Goal: Task Accomplishment & Management: Manage account settings

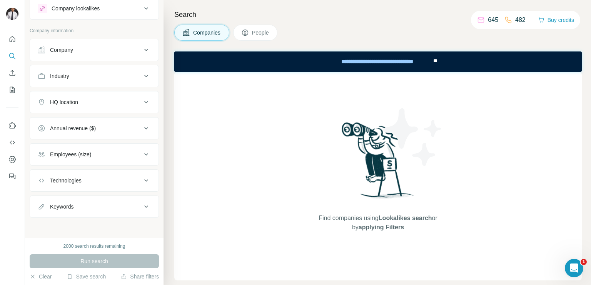
scroll to position [22, 0]
click at [82, 183] on div "Technologies" at bounding box center [90, 181] width 104 height 8
click at [75, 198] on input "text" at bounding box center [94, 200] width 113 height 14
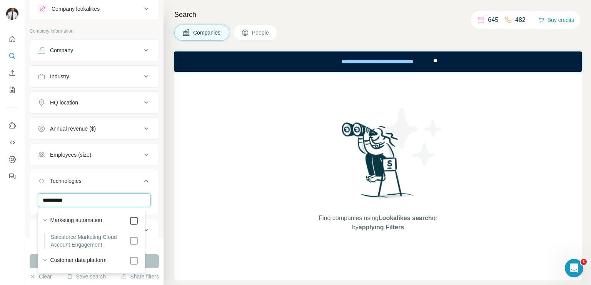
type input "**********"
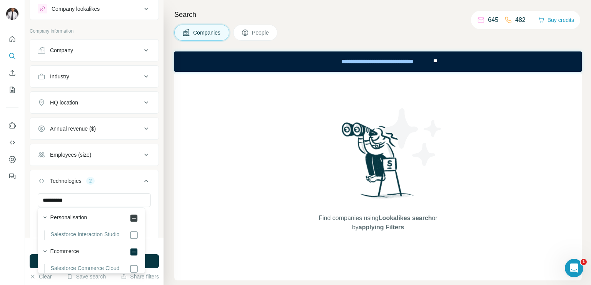
scroll to position [77, 0]
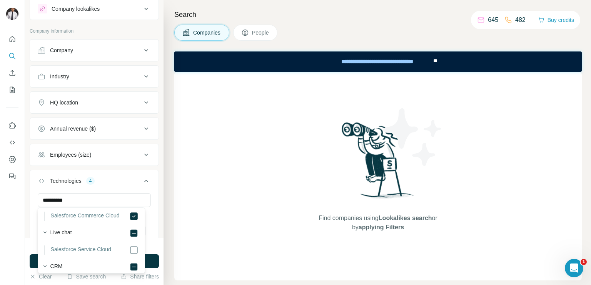
scroll to position [131, 0]
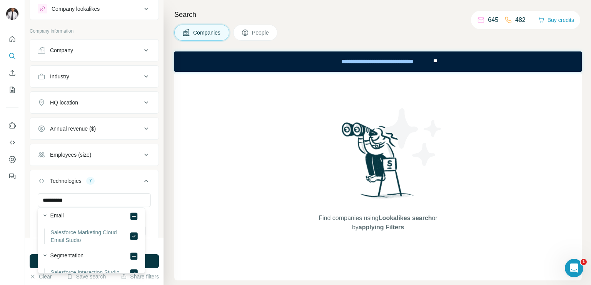
scroll to position [268, 0]
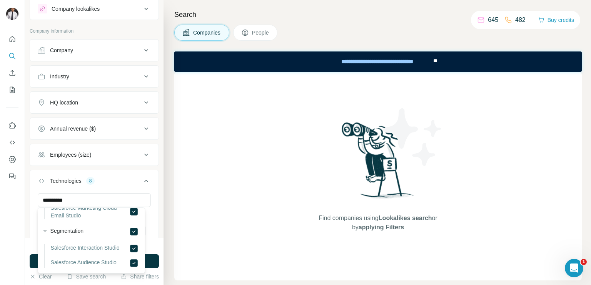
click at [144, 180] on icon at bounding box center [146, 181] width 4 height 2
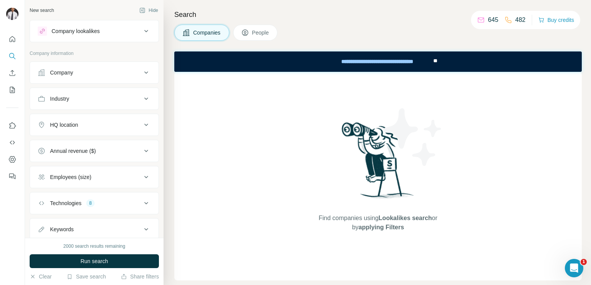
click at [141, 128] on icon at bounding box center [145, 124] width 9 height 9
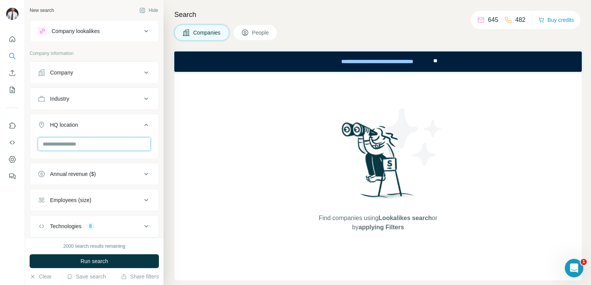
click at [119, 141] on input "text" at bounding box center [94, 144] width 113 height 14
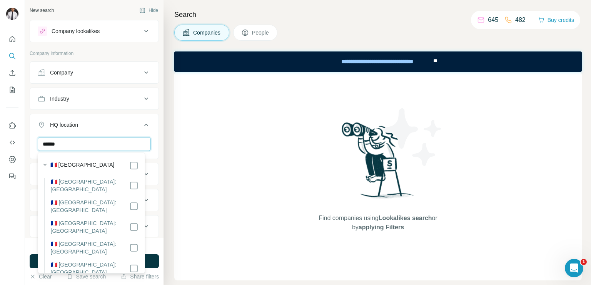
type input "******"
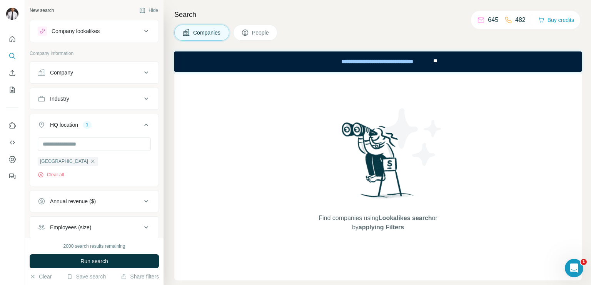
click at [141, 127] on icon at bounding box center [145, 124] width 9 height 9
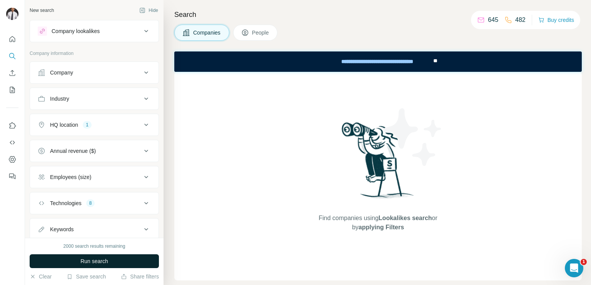
click at [98, 256] on button "Run search" at bounding box center [94, 262] width 129 height 14
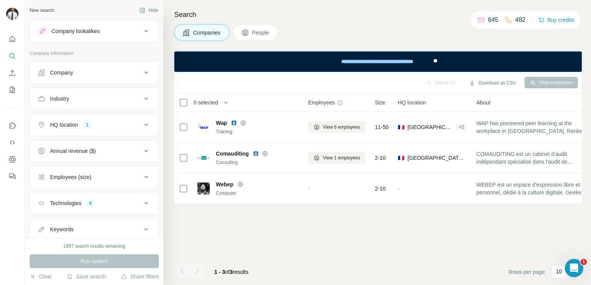
click at [252, 29] on span "People" at bounding box center [261, 33] width 18 height 8
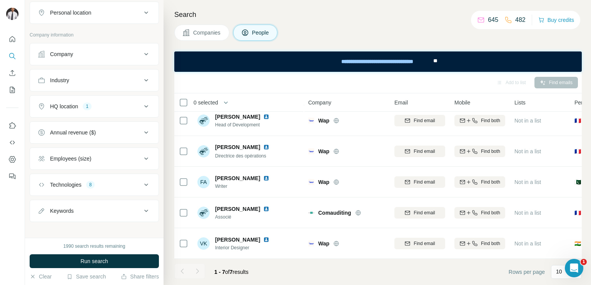
scroll to position [142, 0]
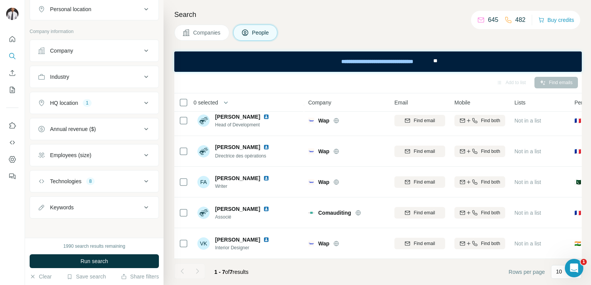
click at [141, 101] on icon at bounding box center [145, 102] width 9 height 9
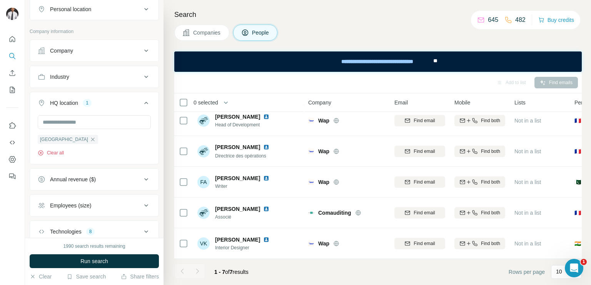
click at [59, 150] on button "Clear all" at bounding box center [51, 153] width 26 height 7
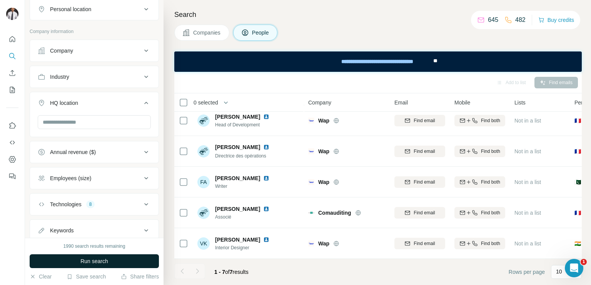
click at [82, 260] on span "Run search" at bounding box center [94, 262] width 28 height 8
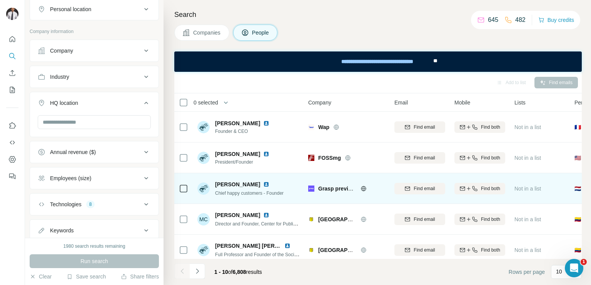
scroll to position [164, 0]
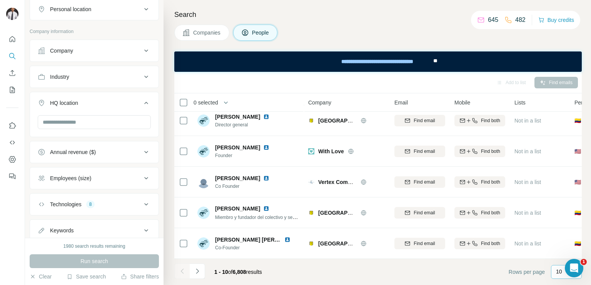
click at [555, 269] on div "10" at bounding box center [566, 272] width 31 height 14
click at [564, 213] on div "60" at bounding box center [566, 214] width 18 height 8
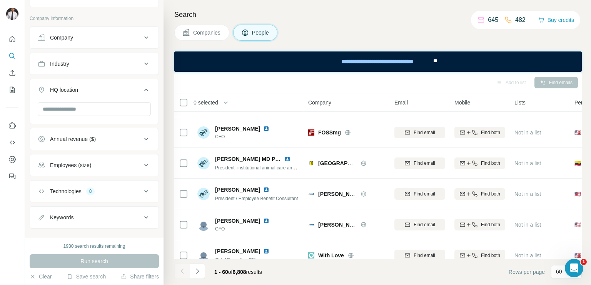
scroll to position [165, 0]
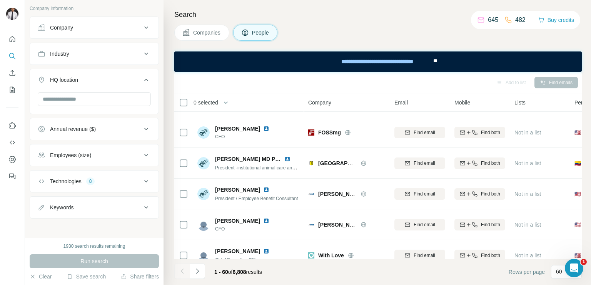
click at [83, 158] on button "Employees (size)" at bounding box center [94, 155] width 128 height 18
click at [40, 184] on icon at bounding box center [42, 186] width 9 height 9
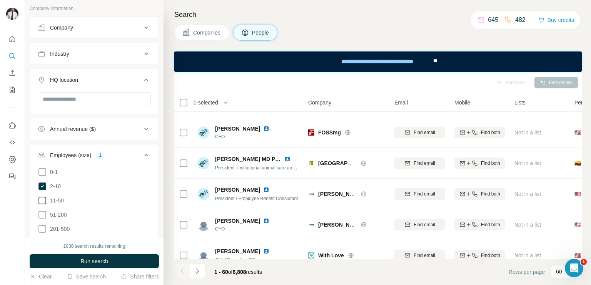
click at [44, 196] on icon at bounding box center [42, 200] width 9 height 9
click at [44, 214] on icon at bounding box center [42, 214] width 9 height 9
click at [80, 259] on span "Run search" at bounding box center [94, 262] width 28 height 8
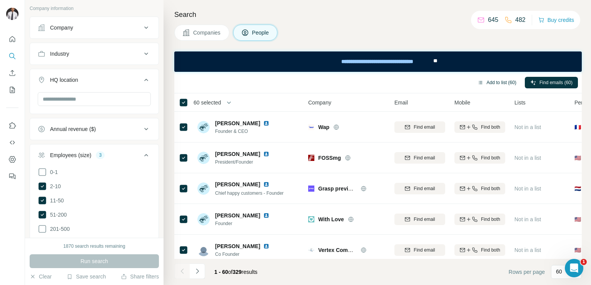
click at [495, 83] on button "Add to list (60)" at bounding box center [497, 83] width 50 height 12
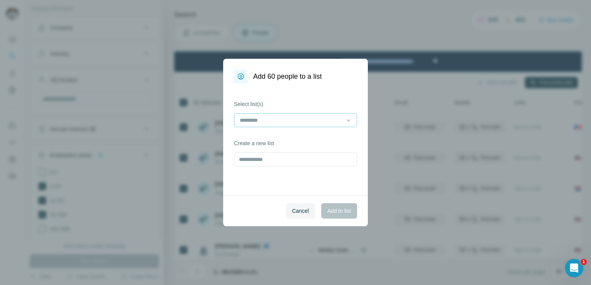
click at [282, 123] on input at bounding box center [291, 120] width 104 height 8
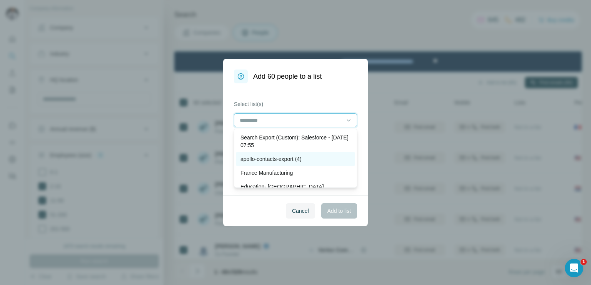
scroll to position [8, 0]
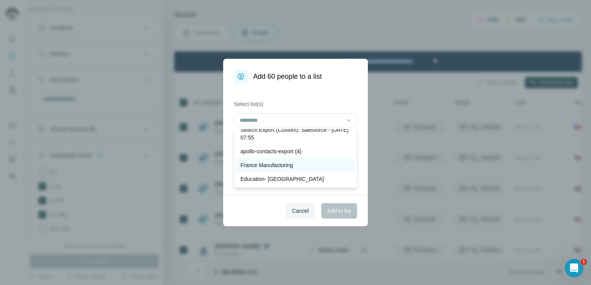
click at [274, 166] on p "France Manufacturing" at bounding box center [266, 165] width 52 height 8
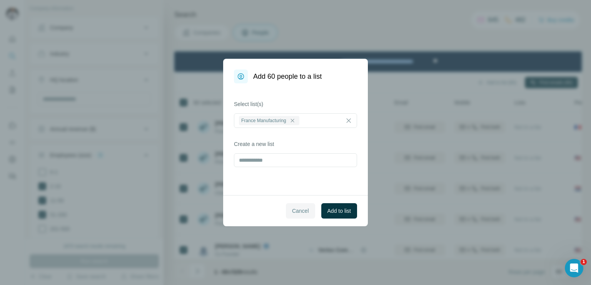
click at [292, 216] on button "Cancel" at bounding box center [300, 210] width 29 height 15
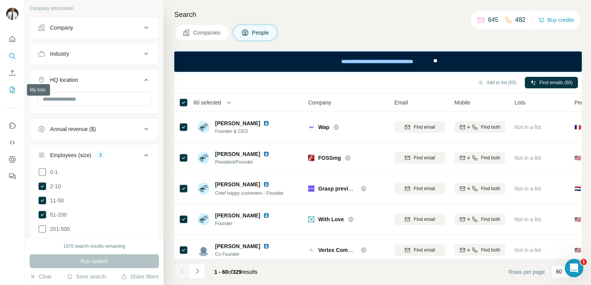
click at [13, 91] on icon "My lists" at bounding box center [12, 90] width 8 height 8
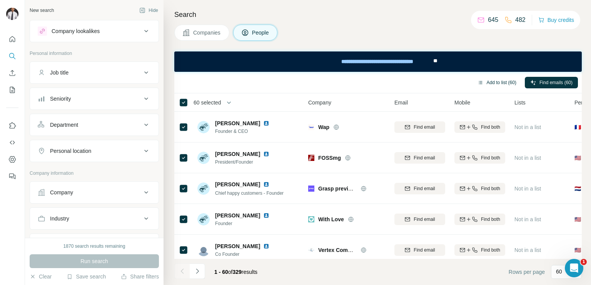
click at [504, 77] on button "Add to list (60)" at bounding box center [497, 83] width 50 height 12
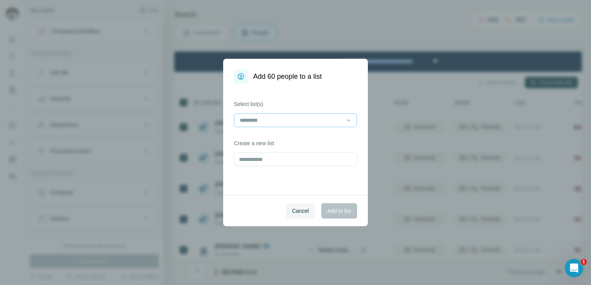
click at [258, 125] on div at bounding box center [291, 120] width 104 height 13
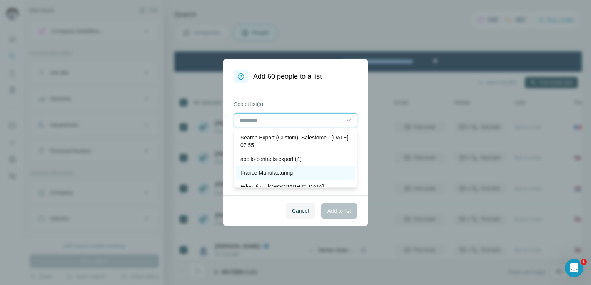
scroll to position [8, 0]
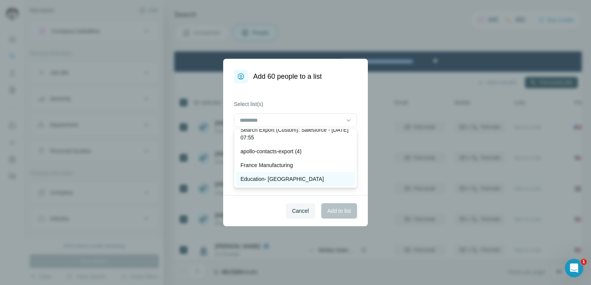
click at [265, 173] on div "Education- Canada" at bounding box center [295, 179] width 119 height 14
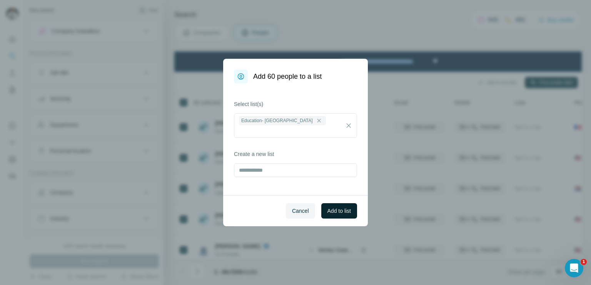
click at [347, 214] on span "Add to list" at bounding box center [338, 211] width 23 height 8
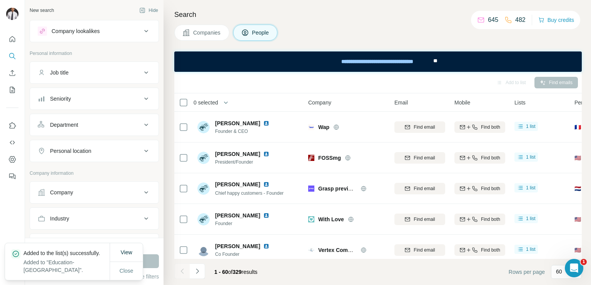
click at [178, 101] on th "0 selected" at bounding box center [235, 102] width 123 height 18
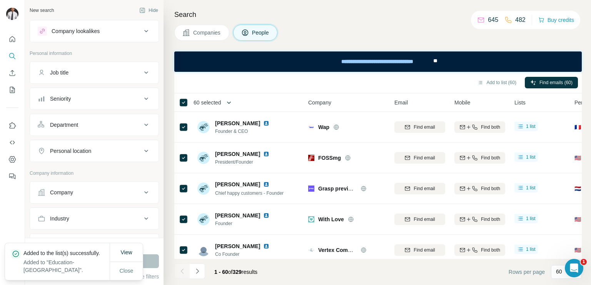
click at [226, 103] on icon "button" at bounding box center [229, 103] width 8 height 8
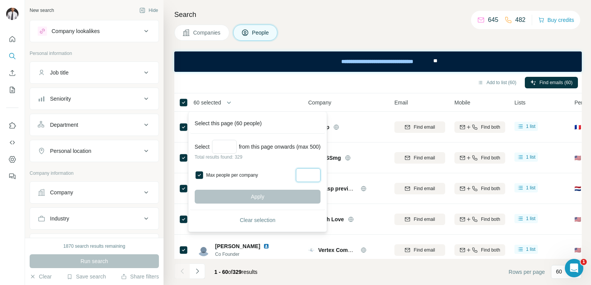
click at [304, 179] on input "Max people per company" at bounding box center [308, 175] width 25 height 14
type input "*"
click at [220, 145] on input "Select a number (up to 500)" at bounding box center [224, 147] width 25 height 14
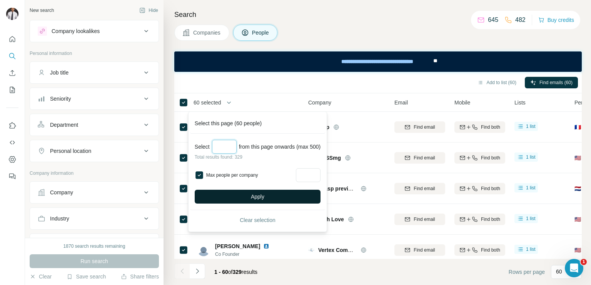
type input "**"
click at [237, 198] on button "Apply" at bounding box center [258, 197] width 126 height 14
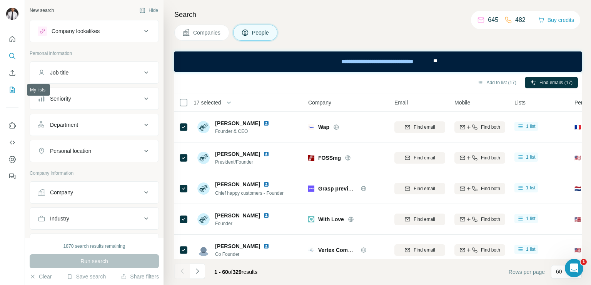
drag, startPoint x: 10, startPoint y: 87, endPoint x: 10, endPoint y: 91, distance: 4.3
click at [10, 91] on icon "My lists" at bounding box center [12, 90] width 8 height 8
click at [10, 91] on icon "My lists" at bounding box center [12, 90] width 5 height 6
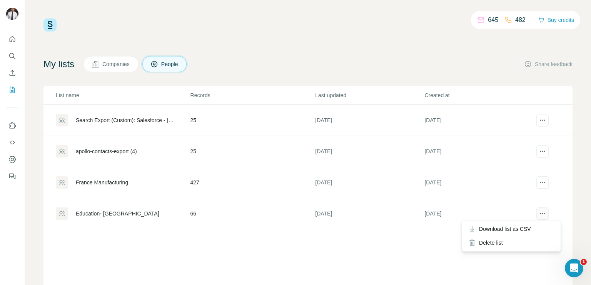
click at [536, 214] on button "actions" at bounding box center [542, 214] width 12 height 12
click at [496, 241] on div "Delete list" at bounding box center [510, 243] width 95 height 14
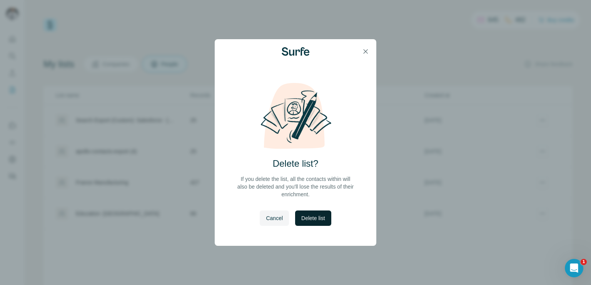
click at [318, 218] on span "Delete list" at bounding box center [312, 219] width 23 height 8
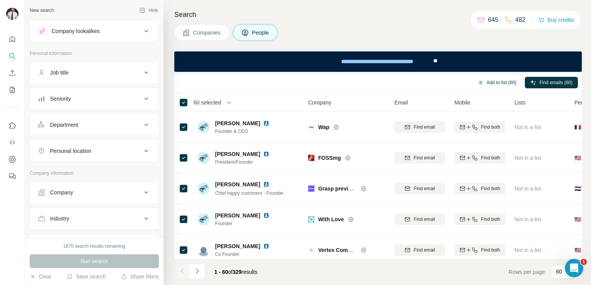
click at [499, 84] on button "Add to list (60)" at bounding box center [497, 83] width 50 height 12
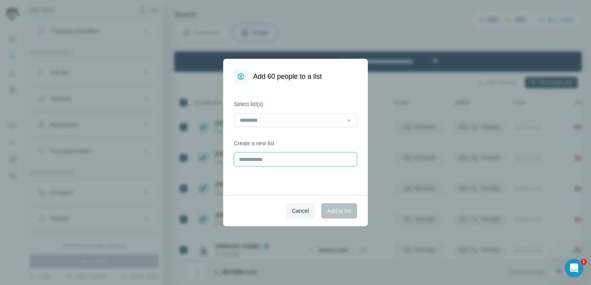
click at [278, 156] on input "text" at bounding box center [295, 160] width 123 height 14
type input "*********"
click at [338, 215] on button "Add to list" at bounding box center [339, 210] width 36 height 15
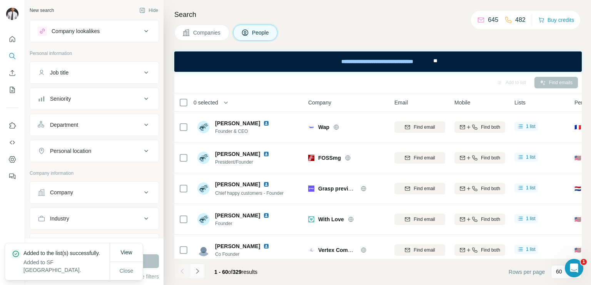
click at [195, 271] on icon "Navigate to next page" at bounding box center [197, 272] width 8 height 8
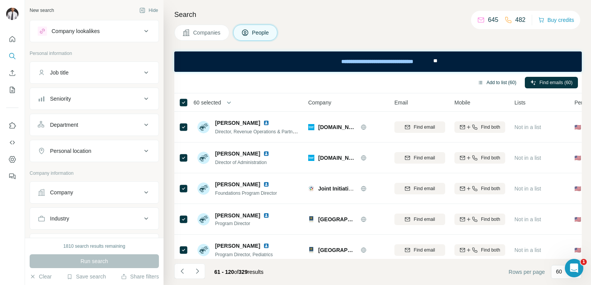
click at [498, 80] on button "Add to list (60)" at bounding box center [497, 83] width 50 height 12
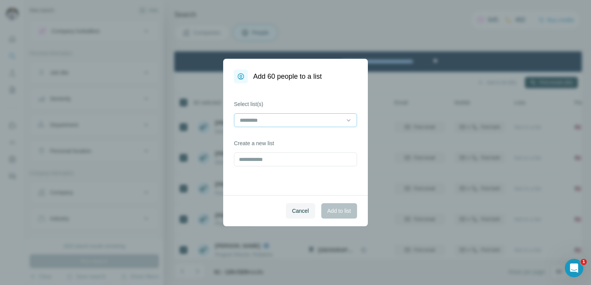
click at [284, 121] on input at bounding box center [291, 120] width 104 height 8
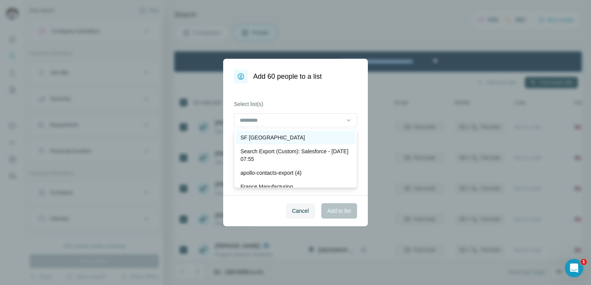
click at [263, 135] on p "SF [GEOGRAPHIC_DATA]" at bounding box center [272, 138] width 65 height 8
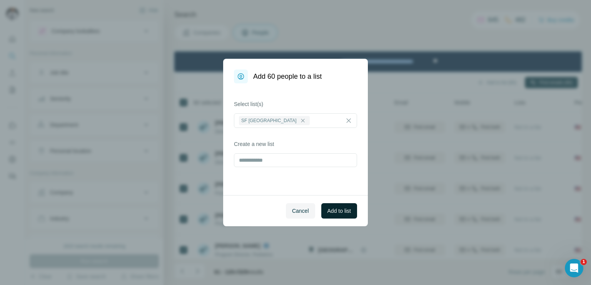
click at [338, 207] on span "Add to list" at bounding box center [338, 211] width 23 height 8
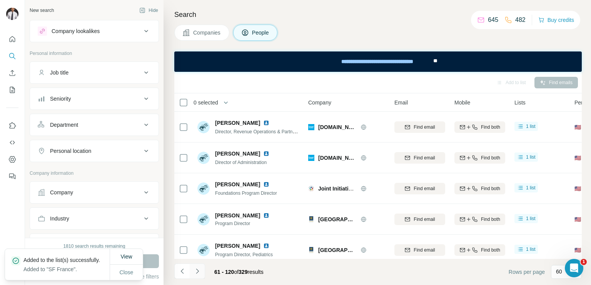
click at [197, 272] on icon "Navigate to next page" at bounding box center [197, 272] width 8 height 8
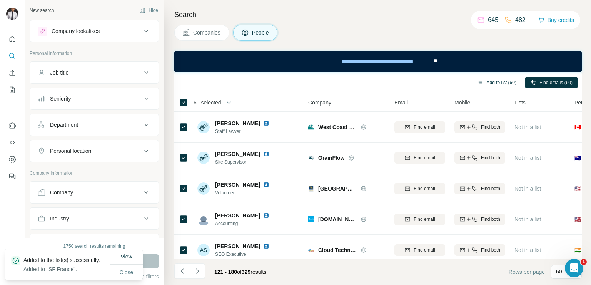
click at [509, 82] on button "Add to list (60)" at bounding box center [497, 83] width 50 height 12
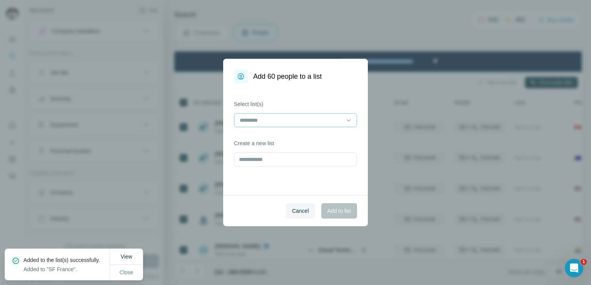
click at [301, 113] on div at bounding box center [295, 120] width 123 height 14
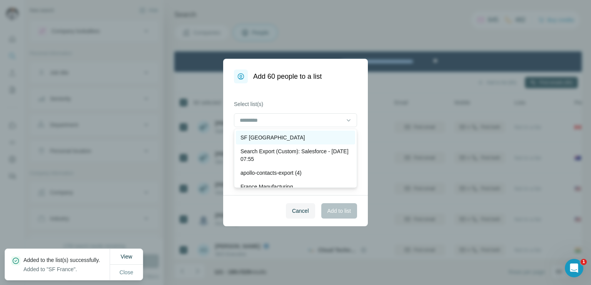
click at [246, 138] on p "SF [GEOGRAPHIC_DATA]" at bounding box center [272, 138] width 65 height 8
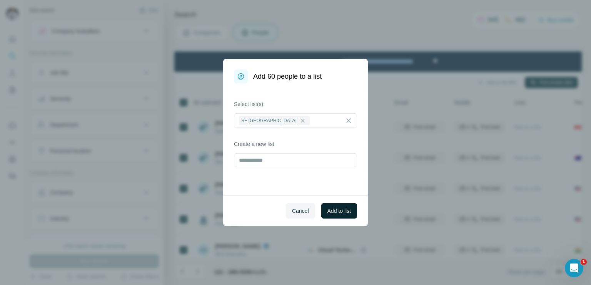
click at [341, 211] on span "Add to list" at bounding box center [338, 211] width 23 height 8
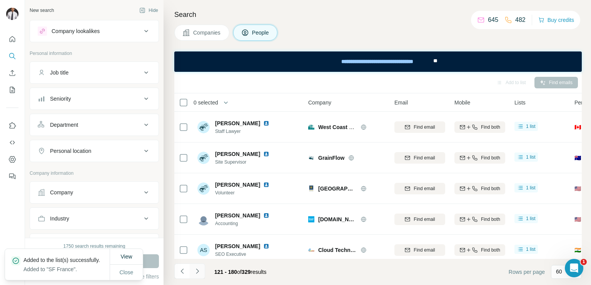
click at [196, 275] on button "Navigate to next page" at bounding box center [197, 271] width 15 height 15
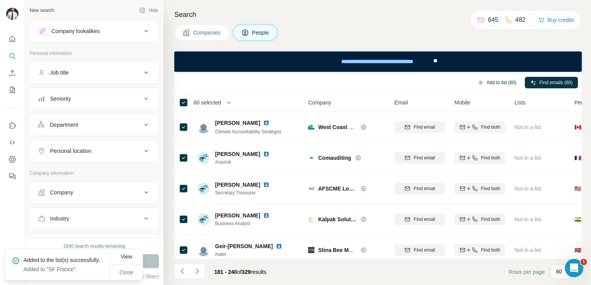
click at [483, 83] on button "Add to list (60)" at bounding box center [497, 83] width 50 height 12
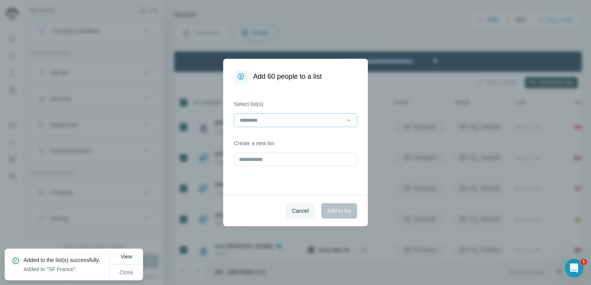
click at [322, 120] on input at bounding box center [291, 120] width 104 height 8
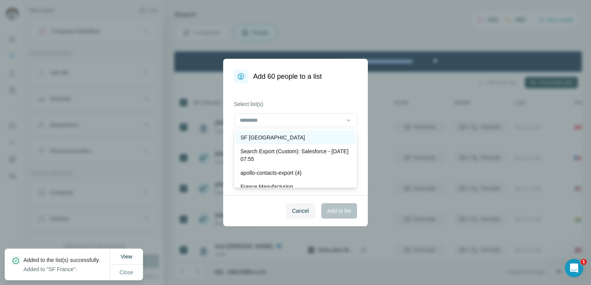
click at [254, 139] on p "SF [GEOGRAPHIC_DATA]" at bounding box center [272, 138] width 65 height 8
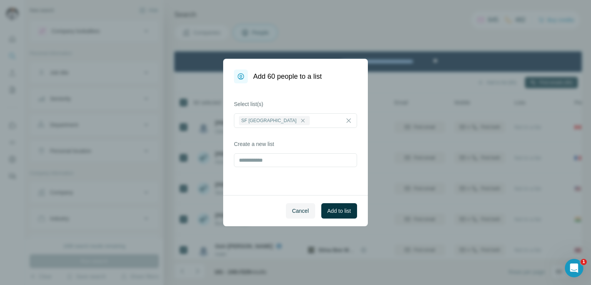
click at [340, 212] on span "Add to list" at bounding box center [338, 211] width 23 height 8
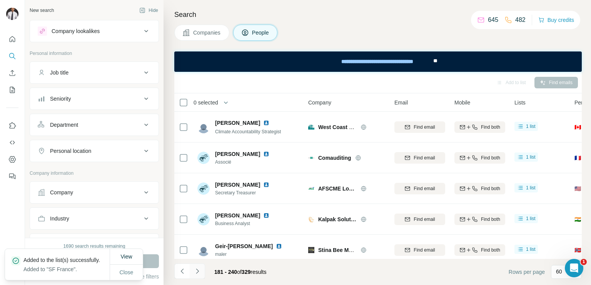
click at [201, 272] on button "Navigate to next page" at bounding box center [197, 271] width 15 height 15
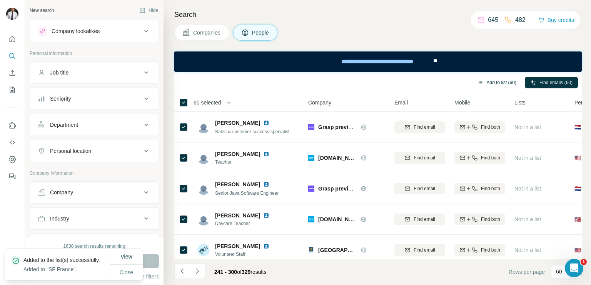
click at [494, 86] on button "Add to list (60)" at bounding box center [497, 83] width 50 height 12
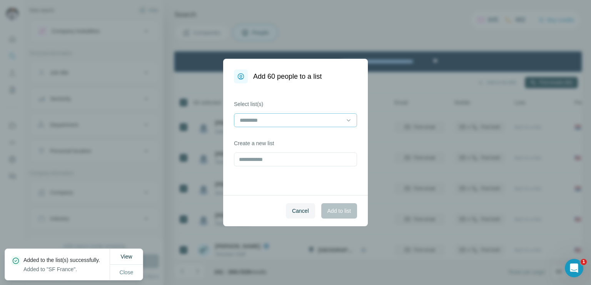
click at [304, 122] on input at bounding box center [291, 120] width 104 height 8
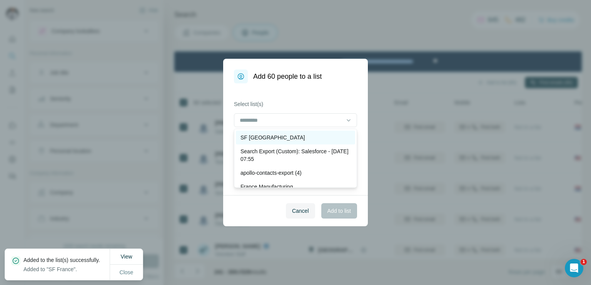
click at [270, 140] on div "SF [GEOGRAPHIC_DATA]" at bounding box center [295, 138] width 110 height 8
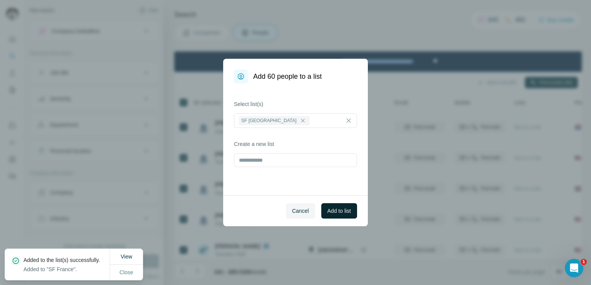
click at [338, 211] on span "Add to list" at bounding box center [338, 211] width 23 height 8
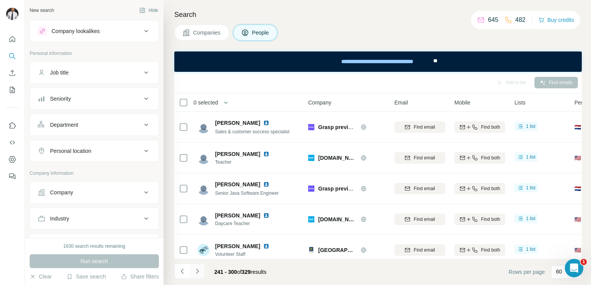
click at [198, 268] on icon "Navigate to next page" at bounding box center [197, 272] width 8 height 8
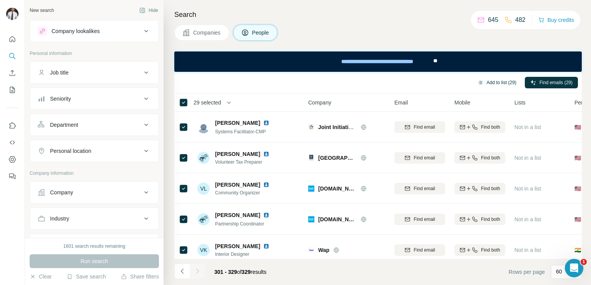
click at [495, 87] on button "Add to list (29)" at bounding box center [497, 83] width 50 height 12
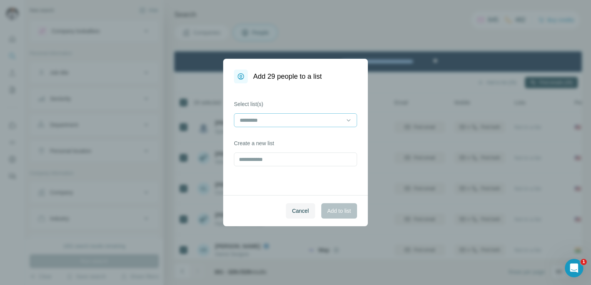
click at [337, 115] on div at bounding box center [291, 120] width 104 height 13
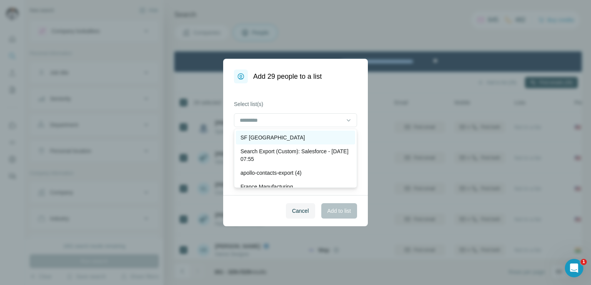
click at [245, 135] on p "SF [GEOGRAPHIC_DATA]" at bounding box center [272, 138] width 65 height 8
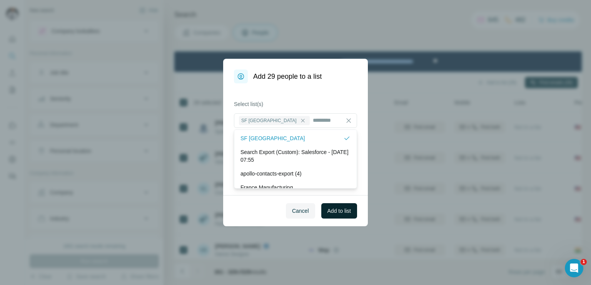
click at [338, 213] on span "Add to list" at bounding box center [338, 211] width 23 height 8
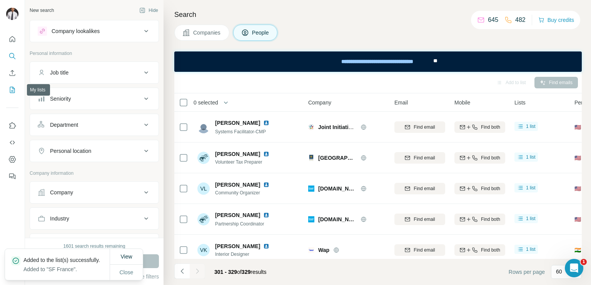
click at [13, 90] on icon "My lists" at bounding box center [12, 90] width 8 height 8
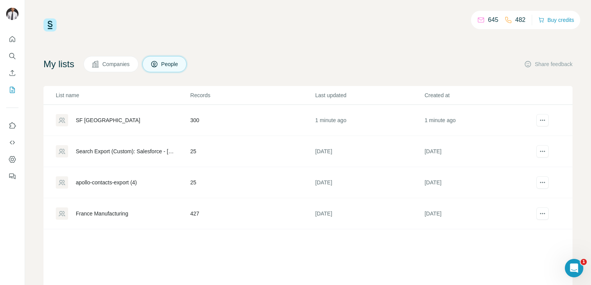
click at [87, 121] on div "SF [GEOGRAPHIC_DATA]" at bounding box center [108, 120] width 65 height 8
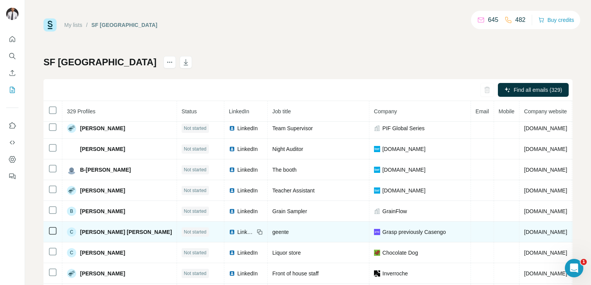
scroll to position [31, 0]
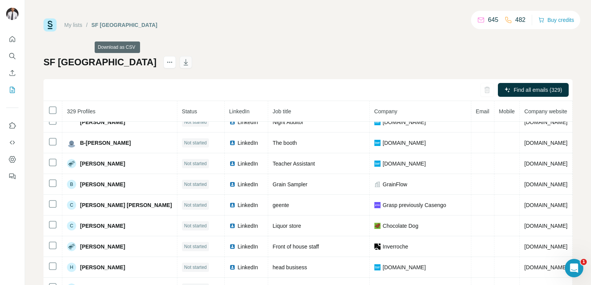
click at [182, 64] on icon "button" at bounding box center [186, 62] width 8 height 8
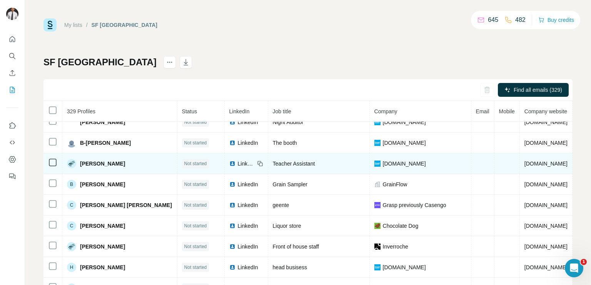
scroll to position [0, 0]
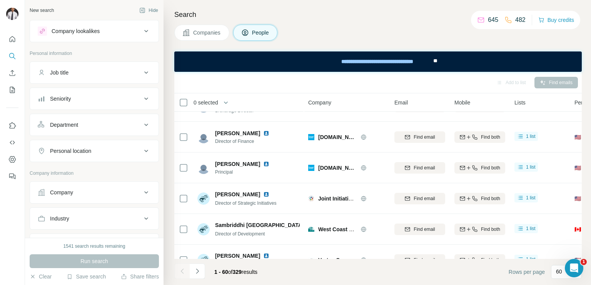
scroll to position [1702, 0]
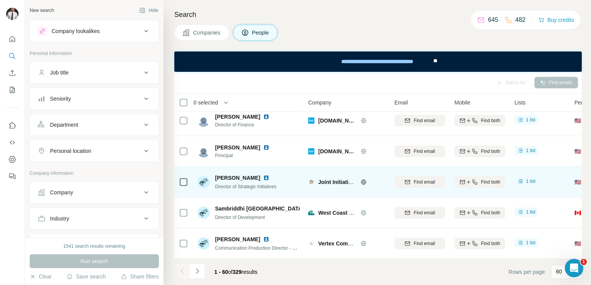
click at [263, 175] on img at bounding box center [266, 178] width 6 height 6
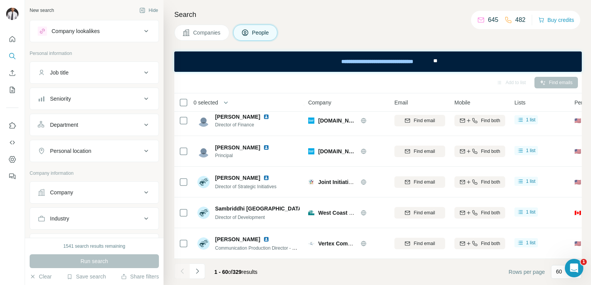
click at [67, 68] on button "Job title" at bounding box center [94, 72] width 128 height 18
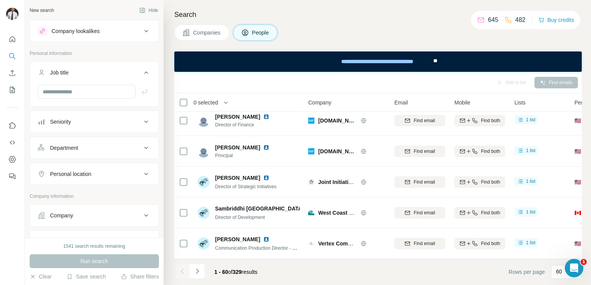
click at [58, 123] on div "Seniority" at bounding box center [60, 122] width 21 height 8
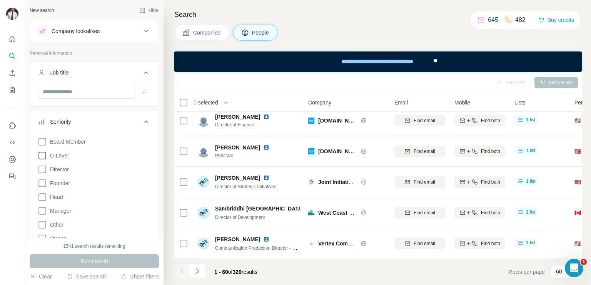
click at [41, 157] on icon at bounding box center [42, 155] width 9 height 9
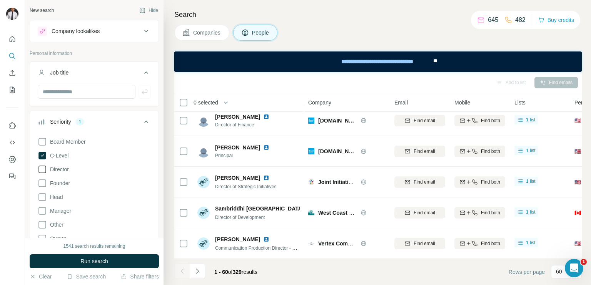
click at [41, 173] on icon at bounding box center [42, 170] width 8 height 8
click at [41, 185] on icon at bounding box center [42, 183] width 9 height 9
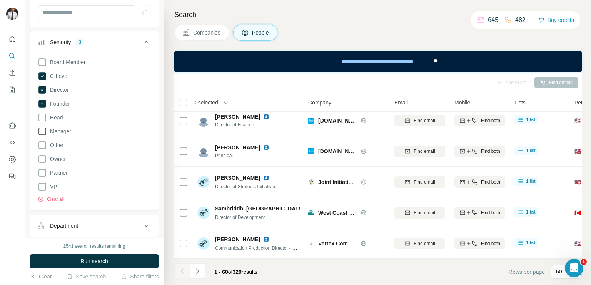
scroll to position [88, 0]
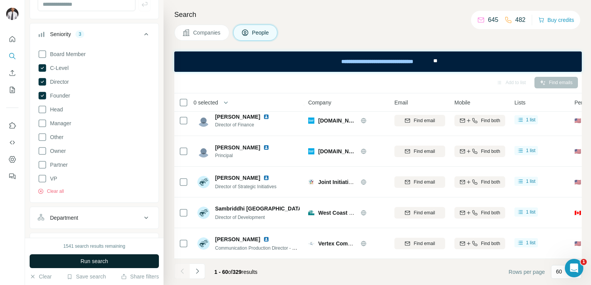
click at [82, 261] on span "Run search" at bounding box center [94, 262] width 28 height 8
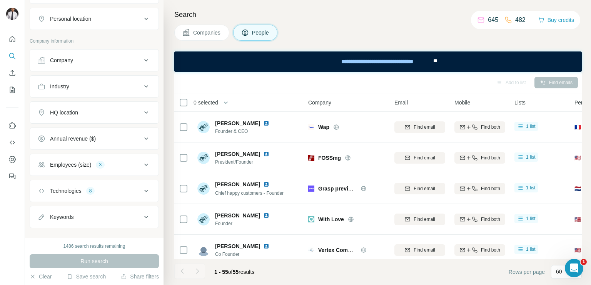
scroll to position [307, 0]
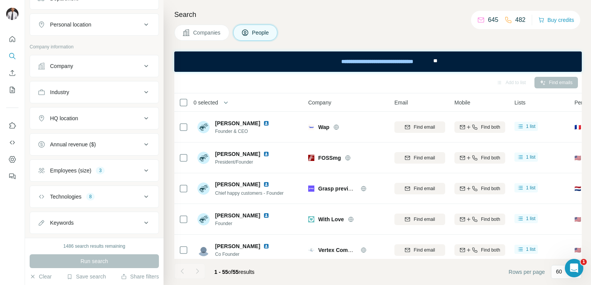
click at [142, 168] on icon at bounding box center [145, 170] width 9 height 9
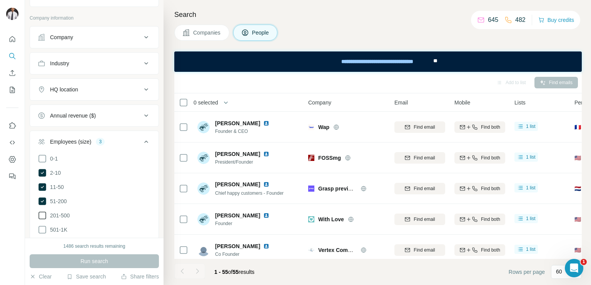
click at [40, 215] on icon at bounding box center [42, 215] width 9 height 9
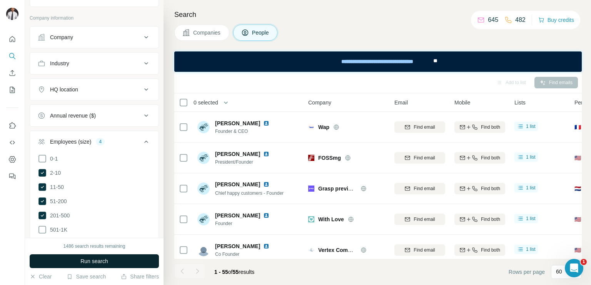
click at [88, 265] on span "Run search" at bounding box center [94, 262] width 28 height 8
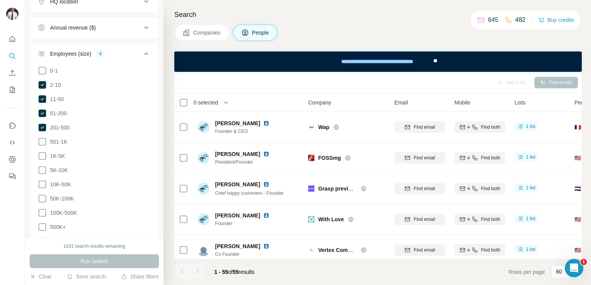
scroll to position [419, 0]
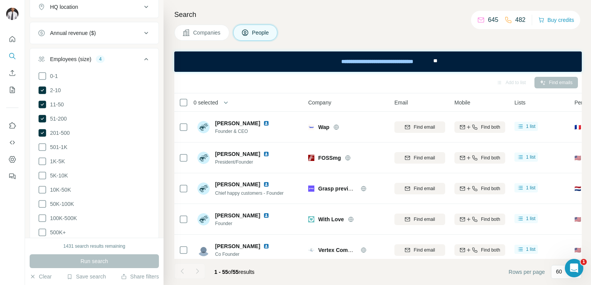
click at [144, 58] on icon at bounding box center [146, 59] width 4 height 2
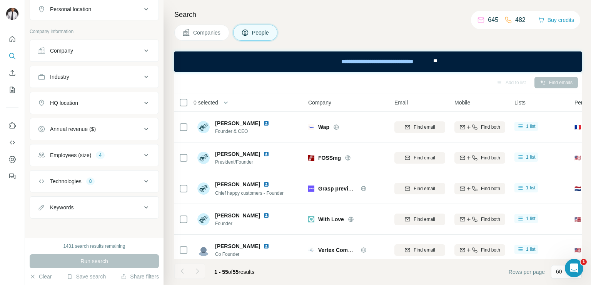
click at [329, 6] on div "Search Companies People Add to list Find emails 0 selected People Company Email…" at bounding box center [376, 142] width 427 height 285
click at [141, 151] on icon at bounding box center [145, 155] width 9 height 9
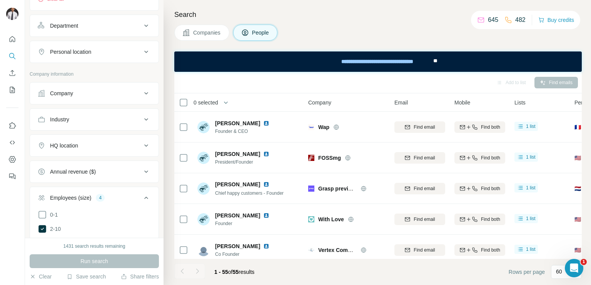
scroll to position [269, 0]
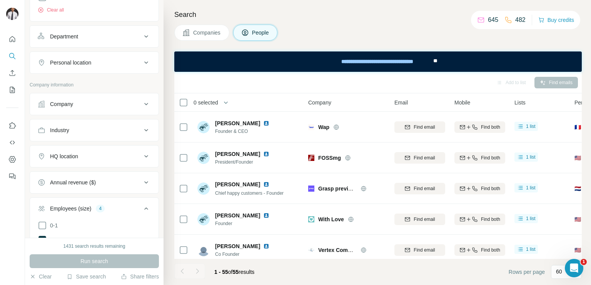
click at [141, 155] on icon at bounding box center [145, 156] width 9 height 9
click at [96, 173] on input "text" at bounding box center [94, 176] width 113 height 14
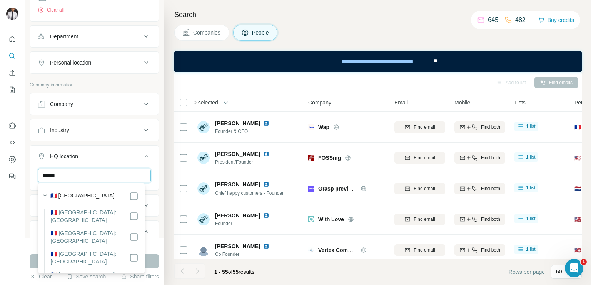
type input "******"
click at [86, 198] on div "🇫🇷 [GEOGRAPHIC_DATA]" at bounding box center [94, 196] width 88 height 9
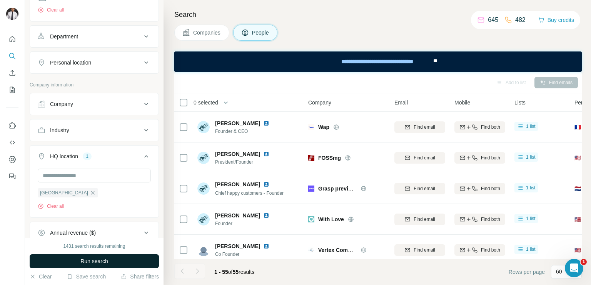
click at [97, 264] on span "Run search" at bounding box center [94, 262] width 28 height 8
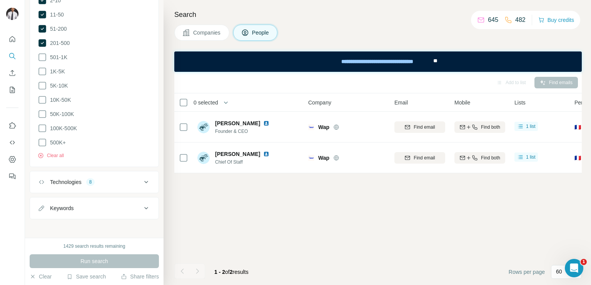
scroll to position [557, 0]
click at [88, 181] on div "8" at bounding box center [90, 184] width 9 height 7
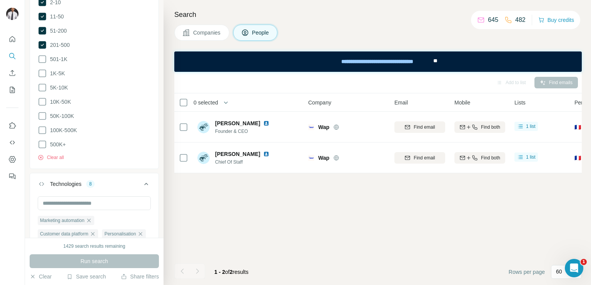
scroll to position [651, 0]
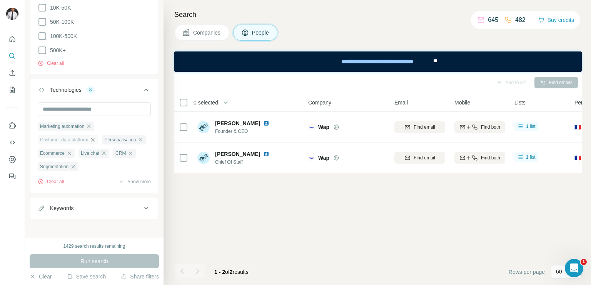
click at [94, 138] on icon "button" at bounding box center [93, 140] width 6 height 6
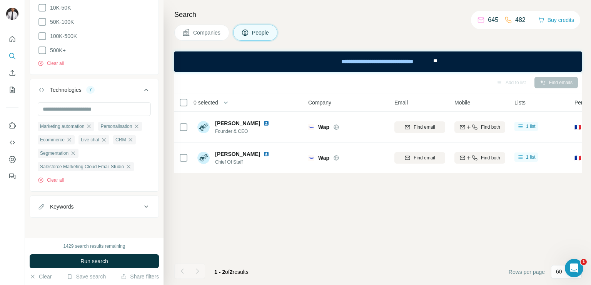
scroll to position [651, 0]
click at [71, 153] on icon "button" at bounding box center [73, 154] width 6 height 6
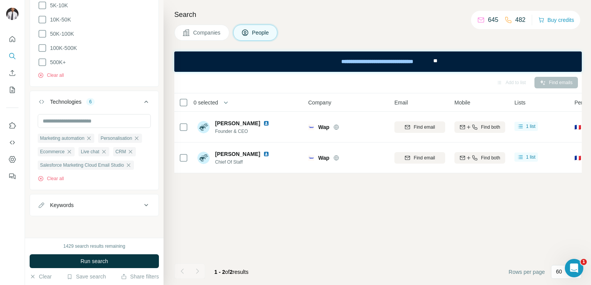
scroll to position [637, 0]
click at [135, 138] on icon "button" at bounding box center [136, 140] width 6 height 6
click at [130, 166] on icon "button" at bounding box center [128, 167] width 6 height 6
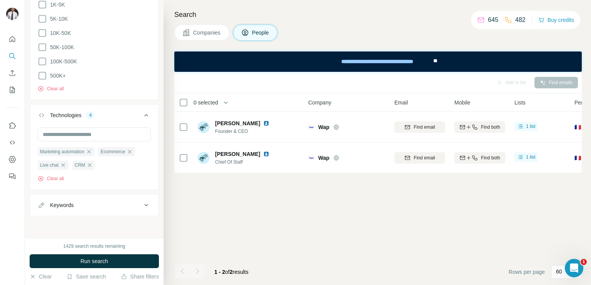
scroll to position [624, 0]
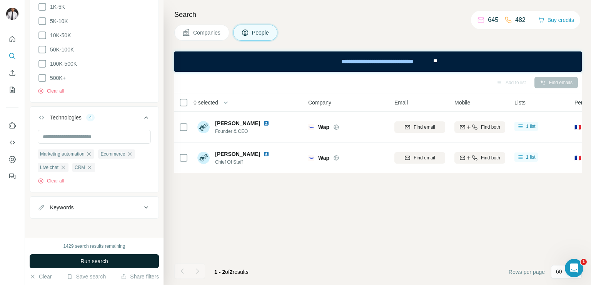
click at [94, 262] on span "Run search" at bounding box center [94, 262] width 28 height 8
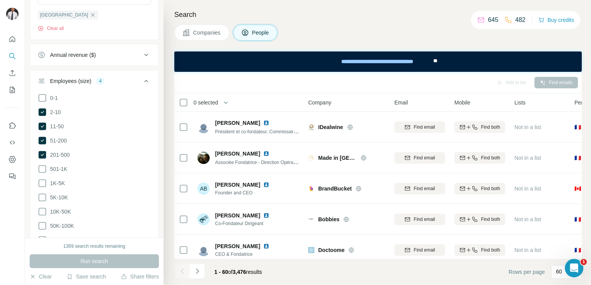
scroll to position [447, 0]
click at [44, 157] on icon at bounding box center [42, 155] width 8 height 8
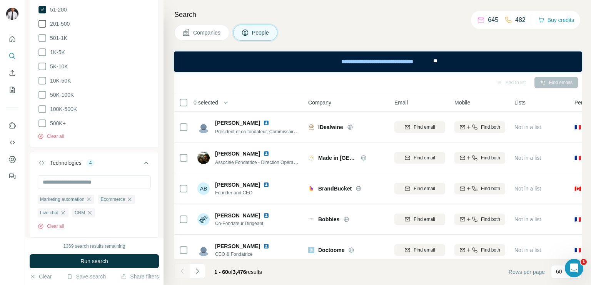
scroll to position [624, 0]
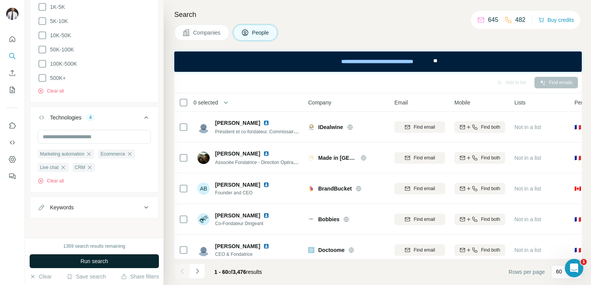
click at [84, 265] on span "Run search" at bounding box center [94, 262] width 28 height 8
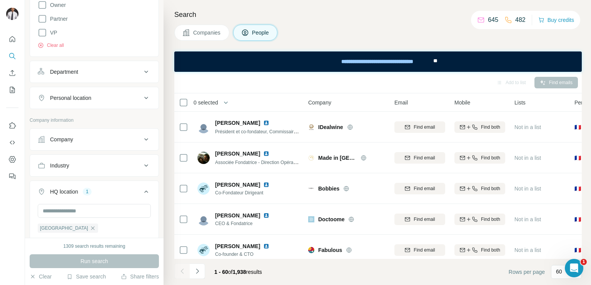
scroll to position [233, 0]
click at [116, 164] on div "Industry" at bounding box center [90, 166] width 104 height 8
click at [138, 186] on icon at bounding box center [142, 185] width 8 height 8
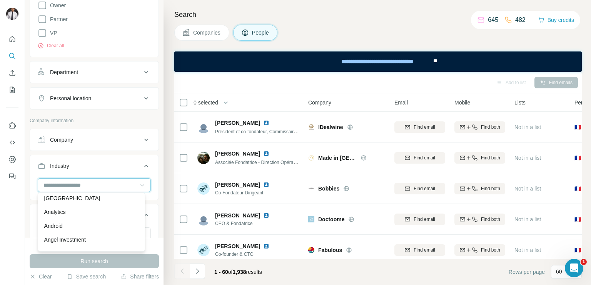
scroll to position [0, 0]
click at [80, 185] on input at bounding box center [90, 185] width 95 height 8
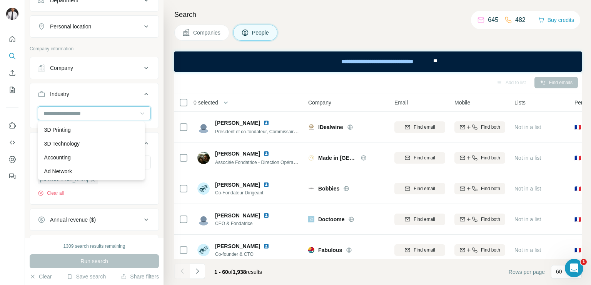
scroll to position [306, 0]
type input "*"
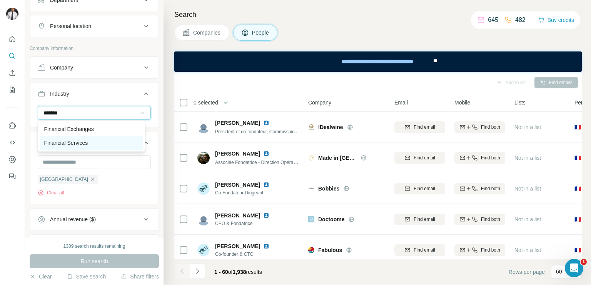
type input "*******"
click at [78, 143] on p "Financial Services" at bounding box center [66, 143] width 44 height 8
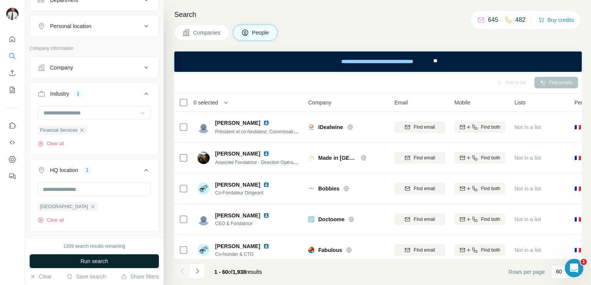
click at [84, 263] on span "Run search" at bounding box center [94, 262] width 28 height 8
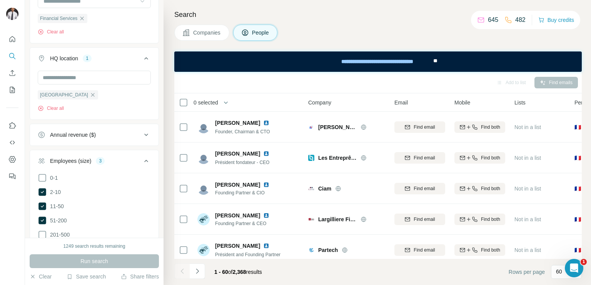
scroll to position [419, 0]
click at [42, 218] on icon at bounding box center [42, 219] width 3 height 2
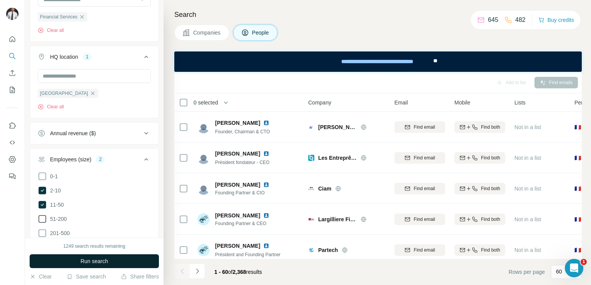
click at [100, 258] on span "Run search" at bounding box center [94, 262] width 28 height 8
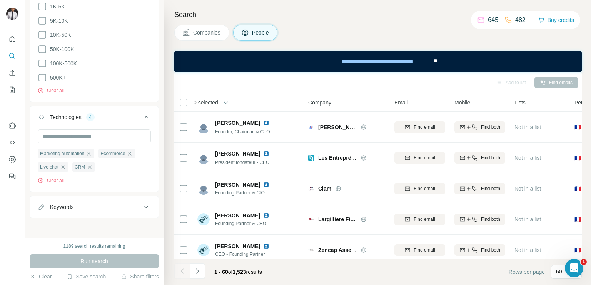
scroll to position [673, 0]
click at [141, 210] on icon at bounding box center [145, 208] width 9 height 9
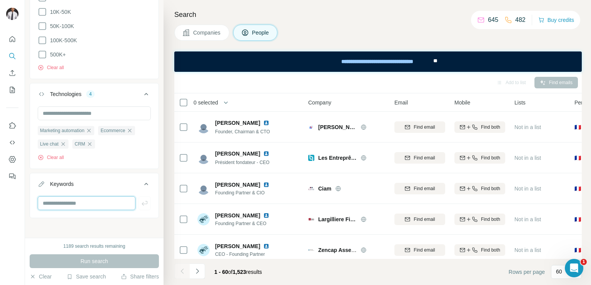
click at [106, 198] on input "text" at bounding box center [87, 203] width 98 height 14
type input "**********"
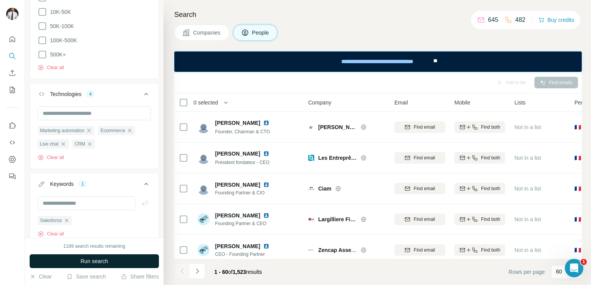
click at [100, 264] on span "Run search" at bounding box center [94, 262] width 28 height 8
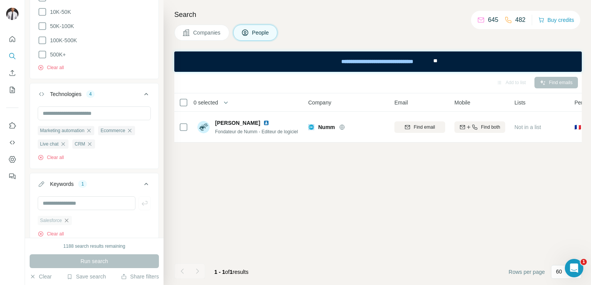
click at [65, 220] on icon "button" at bounding box center [66, 221] width 6 height 6
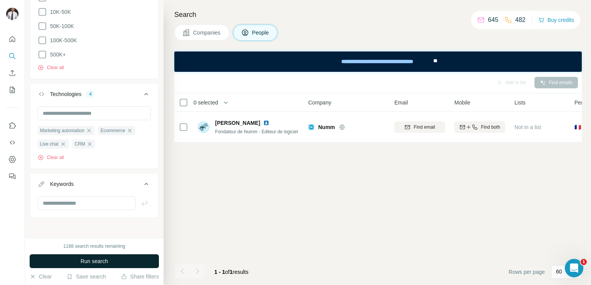
click at [91, 263] on span "Run search" at bounding box center [94, 262] width 28 height 8
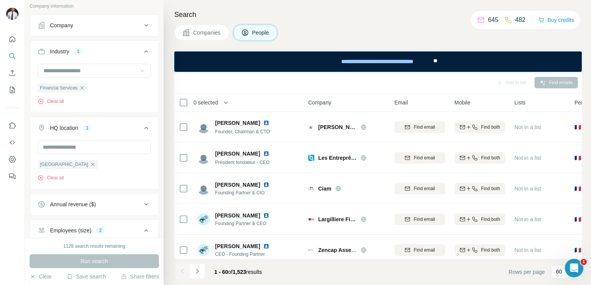
scroll to position [346, 0]
click at [188, 103] on icon at bounding box center [183, 102] width 9 height 9
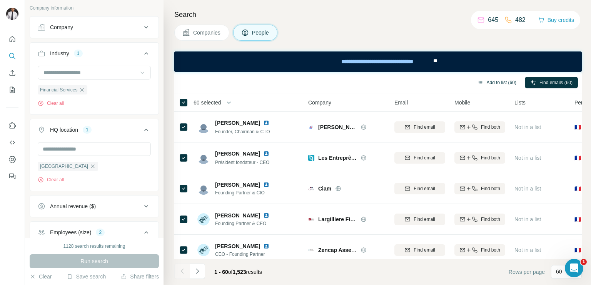
click at [506, 81] on button "Add to list (60)" at bounding box center [497, 83] width 50 height 12
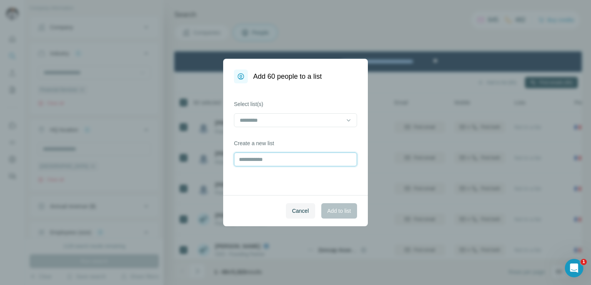
click at [294, 164] on input "text" at bounding box center [295, 160] width 123 height 14
type input "**********"
click at [335, 213] on span "Add to list" at bounding box center [338, 211] width 23 height 8
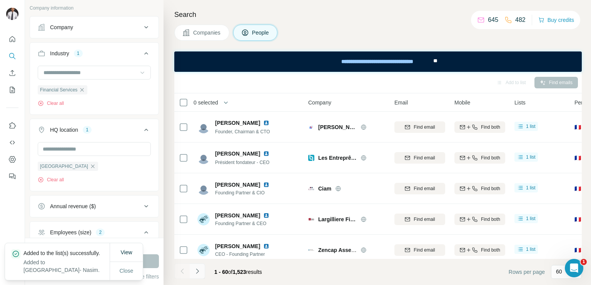
click at [196, 270] on icon "Navigate to next page" at bounding box center [197, 271] width 3 height 5
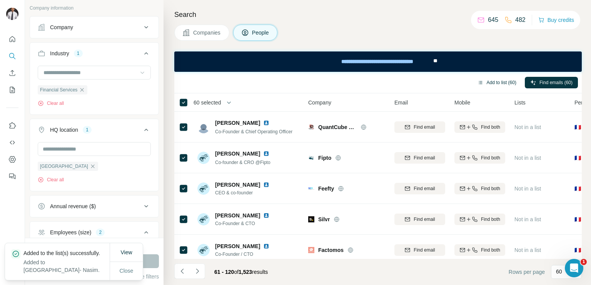
click at [488, 81] on button "Add to list (60)" at bounding box center [497, 83] width 50 height 12
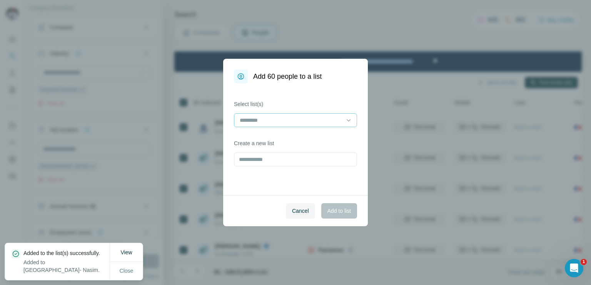
click at [291, 118] on input at bounding box center [291, 120] width 104 height 8
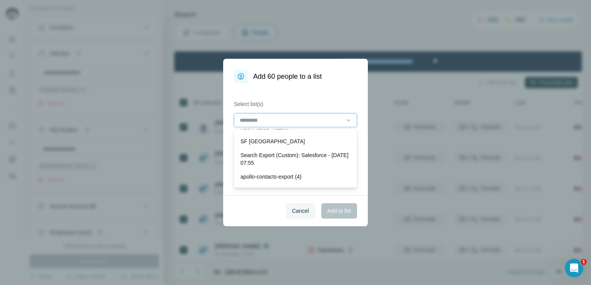
scroll to position [0, 0]
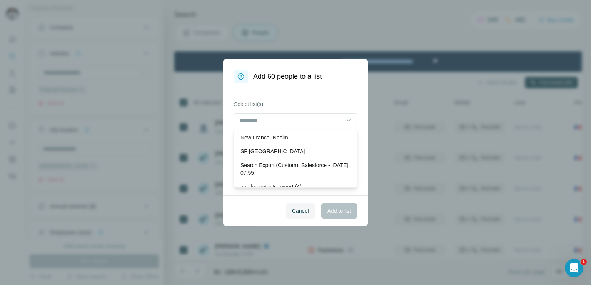
click at [261, 140] on p "New France- Nasim" at bounding box center [264, 138] width 48 height 8
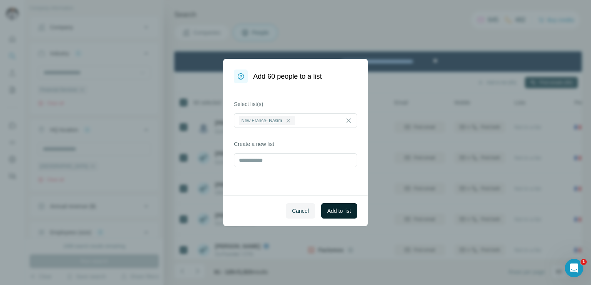
click at [339, 209] on span "Add to list" at bounding box center [338, 211] width 23 height 8
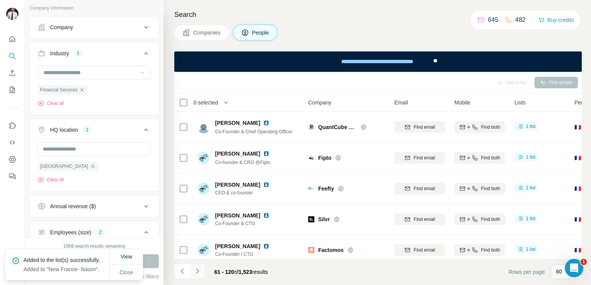
click at [198, 268] on icon "Navigate to next page" at bounding box center [197, 272] width 8 height 8
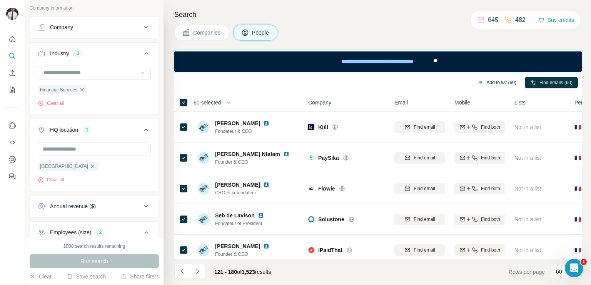
click at [487, 81] on button "Add to list (60)" at bounding box center [497, 83] width 50 height 12
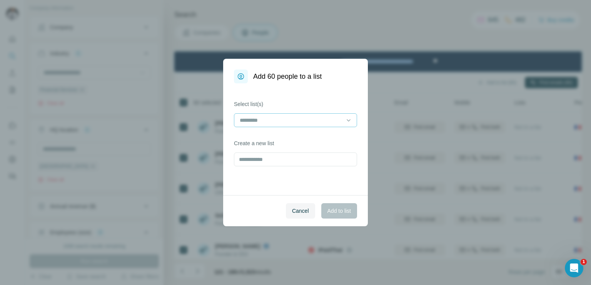
click at [279, 116] on input at bounding box center [291, 120] width 104 height 8
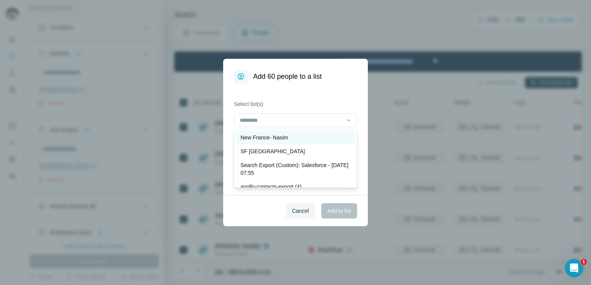
click at [263, 132] on div "New France- Nasim" at bounding box center [295, 138] width 119 height 14
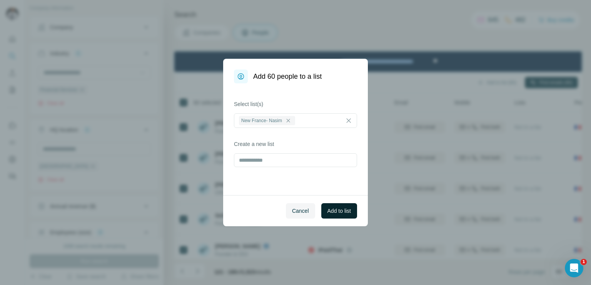
click at [333, 206] on button "Add to list" at bounding box center [339, 210] width 36 height 15
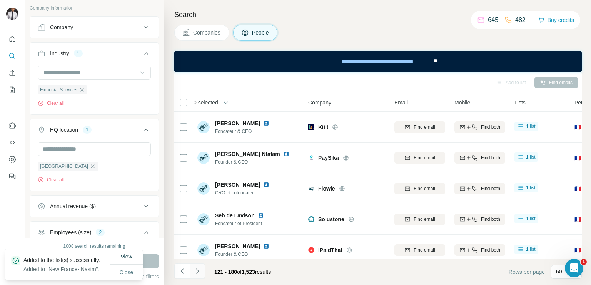
click at [195, 273] on icon "Navigate to next page" at bounding box center [197, 272] width 8 height 8
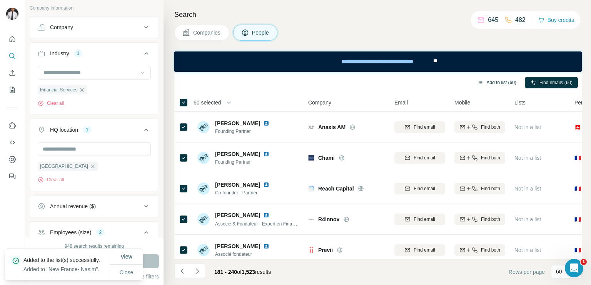
click at [492, 80] on button "Add to list (60)" at bounding box center [497, 83] width 50 height 12
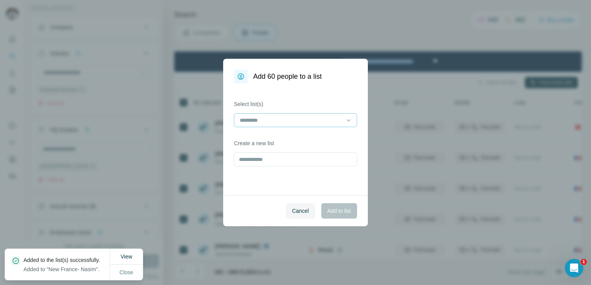
click at [303, 116] on input at bounding box center [291, 120] width 104 height 8
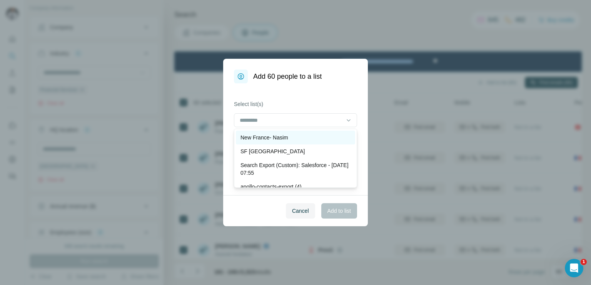
click at [285, 133] on div "New France- Nasim" at bounding box center [295, 138] width 119 height 14
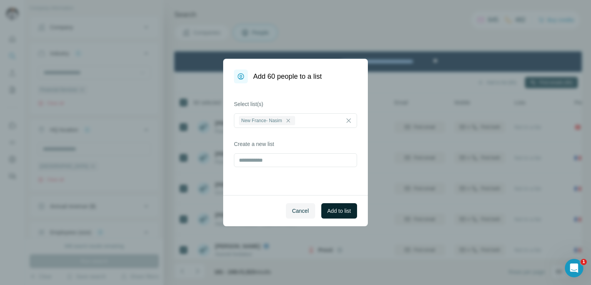
click at [329, 211] on span "Add to list" at bounding box center [338, 211] width 23 height 8
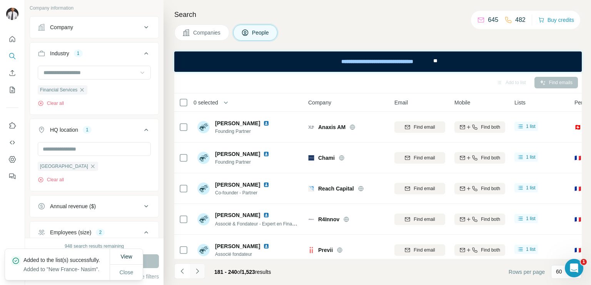
click at [197, 270] on icon "Navigate to next page" at bounding box center [197, 272] width 8 height 8
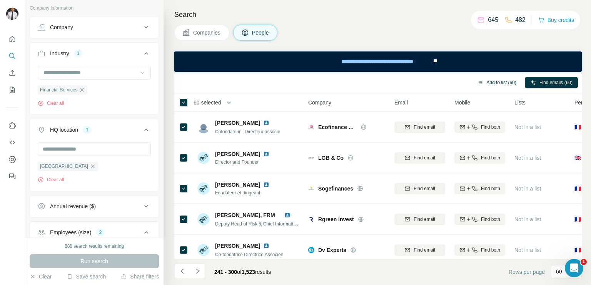
click at [492, 81] on button "Add to list (60)" at bounding box center [497, 83] width 50 height 12
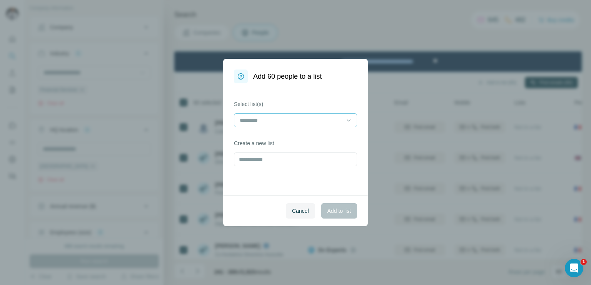
click at [259, 120] on input at bounding box center [291, 120] width 104 height 8
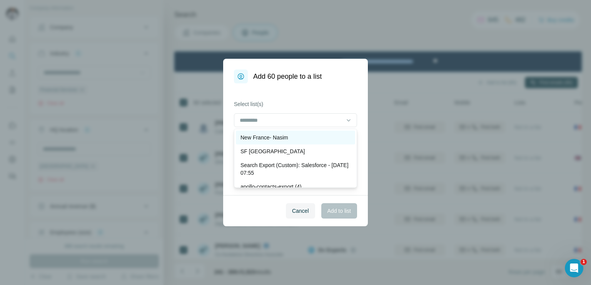
click at [255, 135] on p "New France- Nasim" at bounding box center [264, 138] width 48 height 8
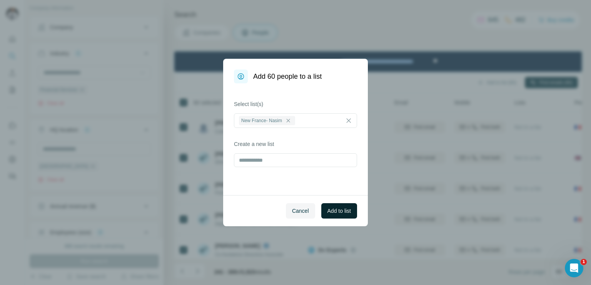
click at [329, 206] on button "Add to list" at bounding box center [339, 210] width 36 height 15
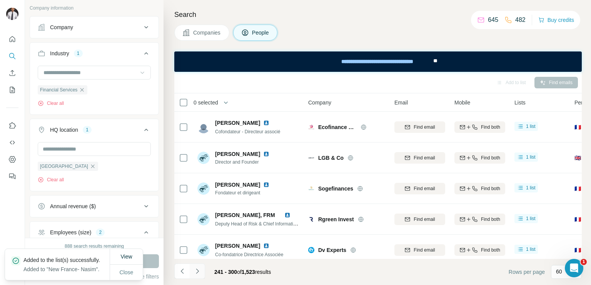
click at [197, 273] on icon "Navigate to next page" at bounding box center [197, 271] width 3 height 5
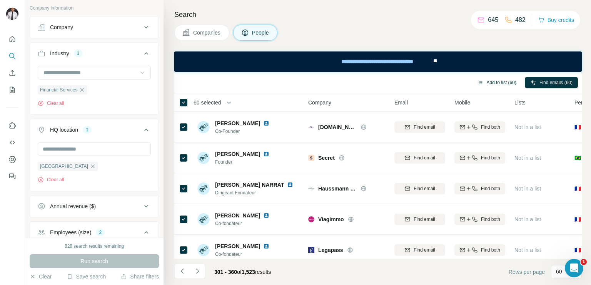
click at [499, 85] on button "Add to list (60)" at bounding box center [497, 83] width 50 height 12
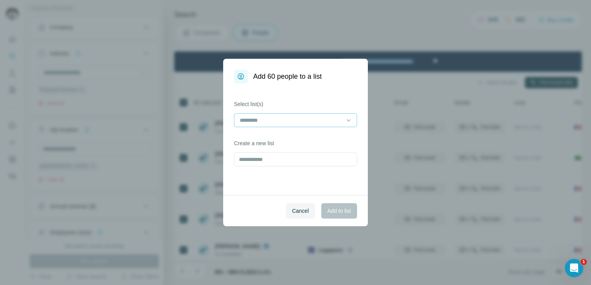
click at [268, 124] on input at bounding box center [291, 120] width 104 height 8
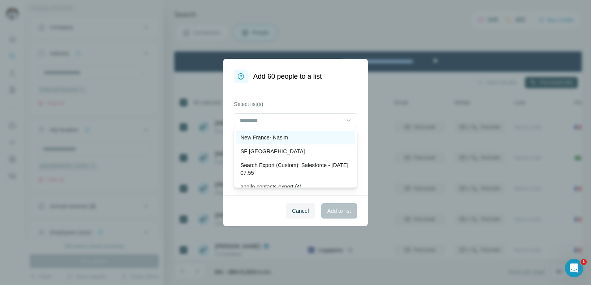
click at [250, 140] on p "New France- Nasim" at bounding box center [264, 138] width 48 height 8
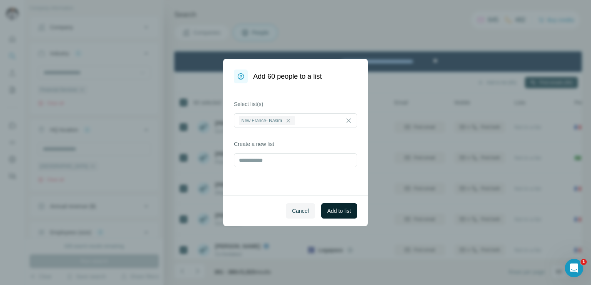
click at [333, 210] on span "Add to list" at bounding box center [338, 211] width 23 height 8
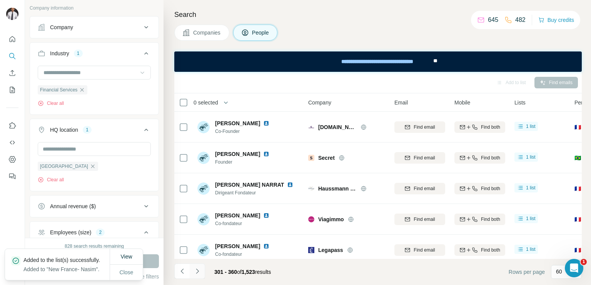
click at [199, 269] on icon "Navigate to next page" at bounding box center [197, 272] width 8 height 8
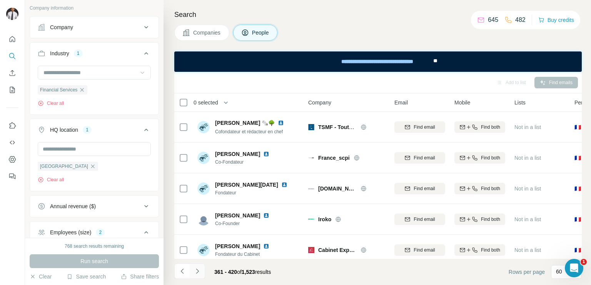
click at [199, 269] on icon "Navigate to next page" at bounding box center [197, 272] width 8 height 8
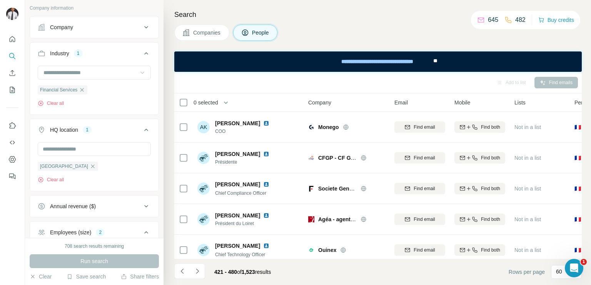
click at [179, 101] on icon at bounding box center [183, 102] width 9 height 9
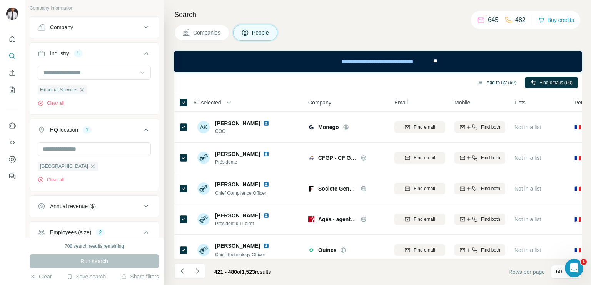
click at [490, 83] on button "Add to list (60)" at bounding box center [497, 83] width 50 height 12
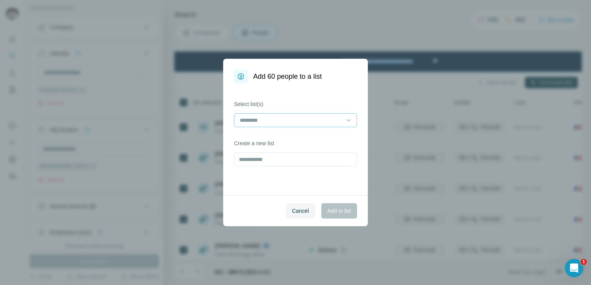
click at [327, 116] on input at bounding box center [291, 120] width 104 height 8
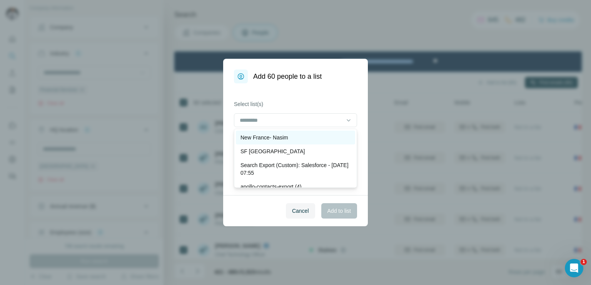
click at [278, 139] on p "New France- Nasim" at bounding box center [264, 138] width 48 height 8
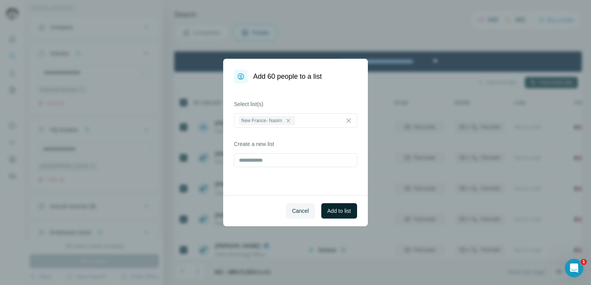
click at [338, 210] on span "Add to list" at bounding box center [338, 211] width 23 height 8
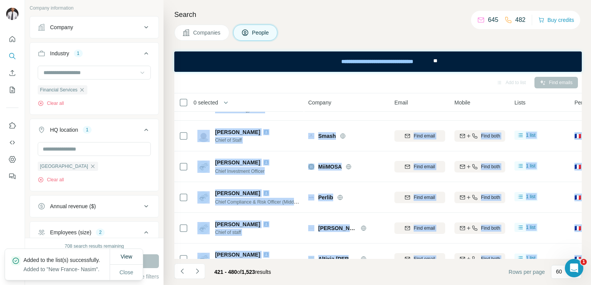
scroll to position [296, 0]
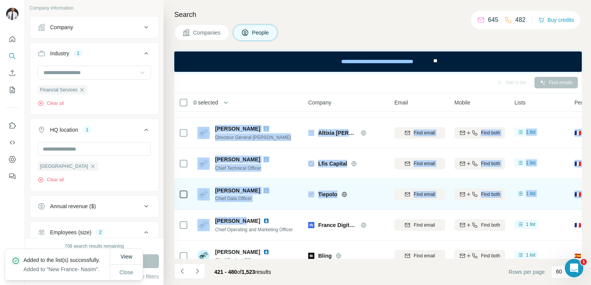
drag, startPoint x: 338, startPoint y: 210, endPoint x: 240, endPoint y: 255, distance: 107.4
click at [0, 0] on tbody "AK [PERSON_NAME] COO [PERSON_NAME] Find email Find both 1 list 🇫🇷 [GEOGRAPHIC_D…" at bounding box center [0, 0] width 0 height 0
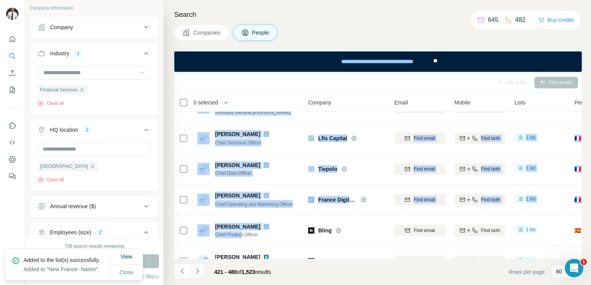
click at [197, 269] on icon "Navigate to next page" at bounding box center [197, 272] width 8 height 8
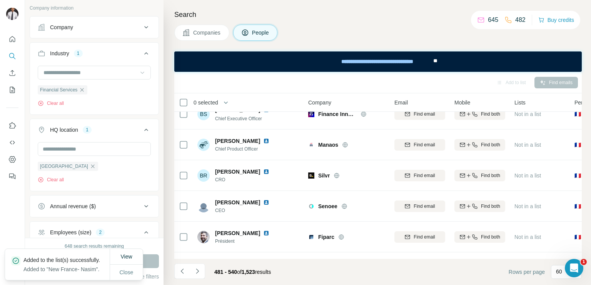
scroll to position [0, 0]
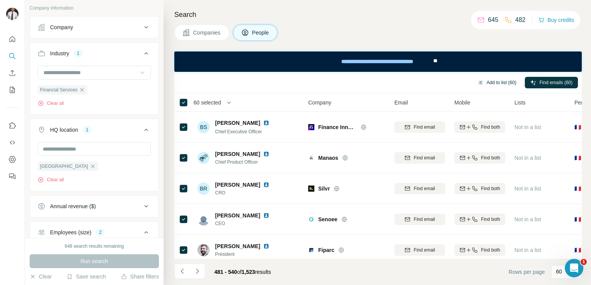
click at [499, 80] on button "Add to list (60)" at bounding box center [497, 83] width 50 height 12
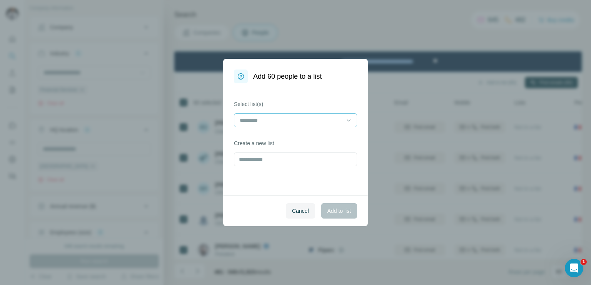
click at [316, 118] on input at bounding box center [291, 120] width 104 height 8
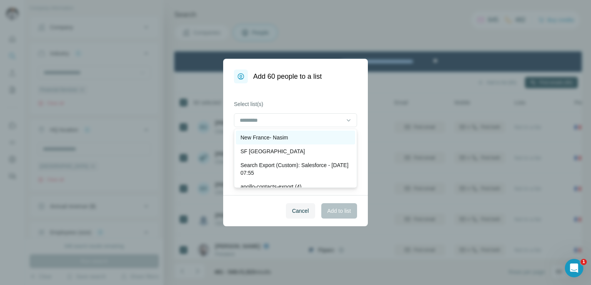
click at [278, 132] on div "New France- Nasim" at bounding box center [295, 138] width 119 height 14
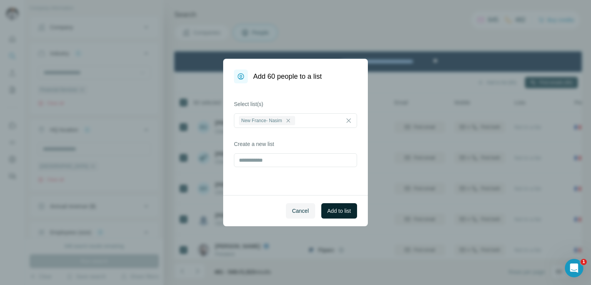
click at [337, 210] on span "Add to list" at bounding box center [338, 211] width 23 height 8
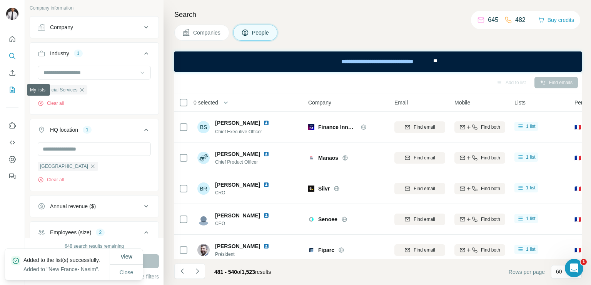
click at [11, 90] on icon "My lists" at bounding box center [13, 89] width 4 height 5
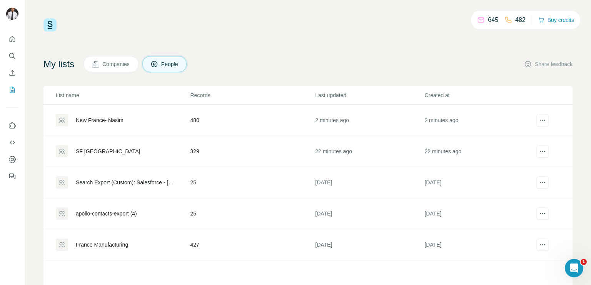
click at [106, 119] on div "New France- Nasim" at bounding box center [100, 120] width 48 height 8
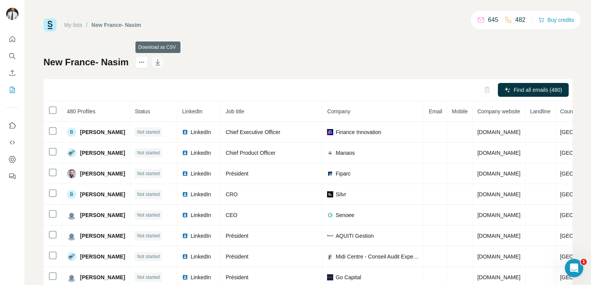
click at [158, 59] on icon "button" at bounding box center [158, 62] width 8 height 8
